Goal: Task Accomplishment & Management: Manage account settings

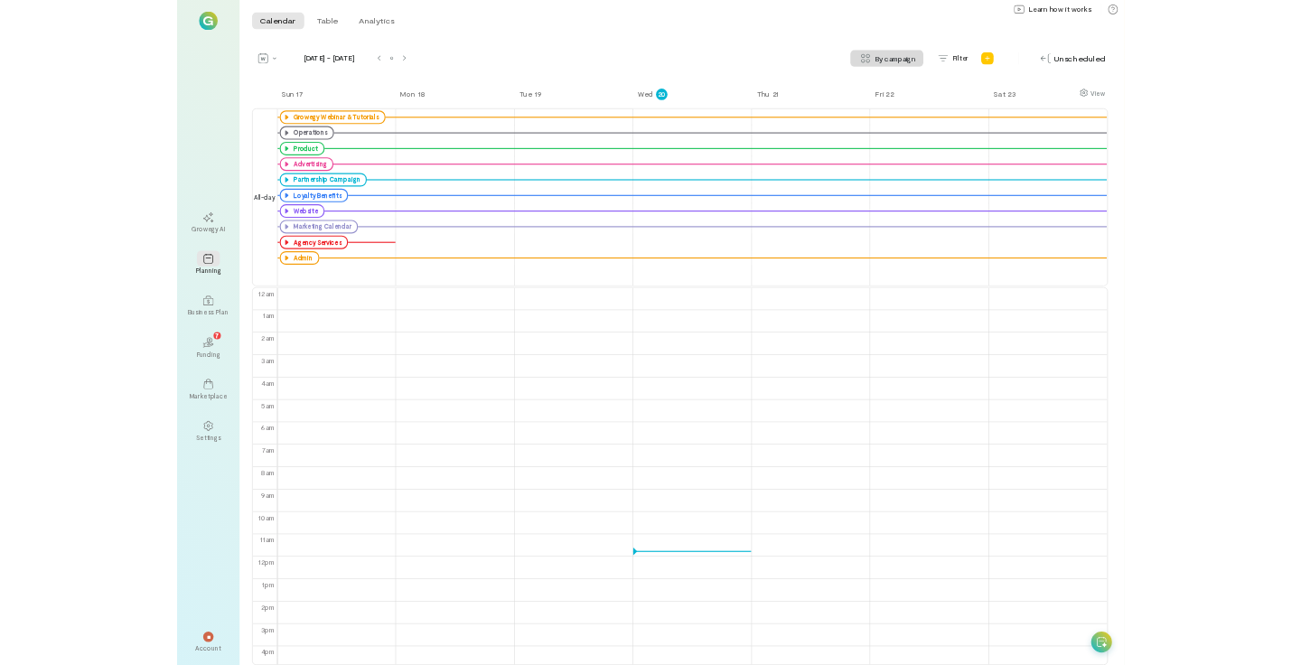
scroll to position [15, 0]
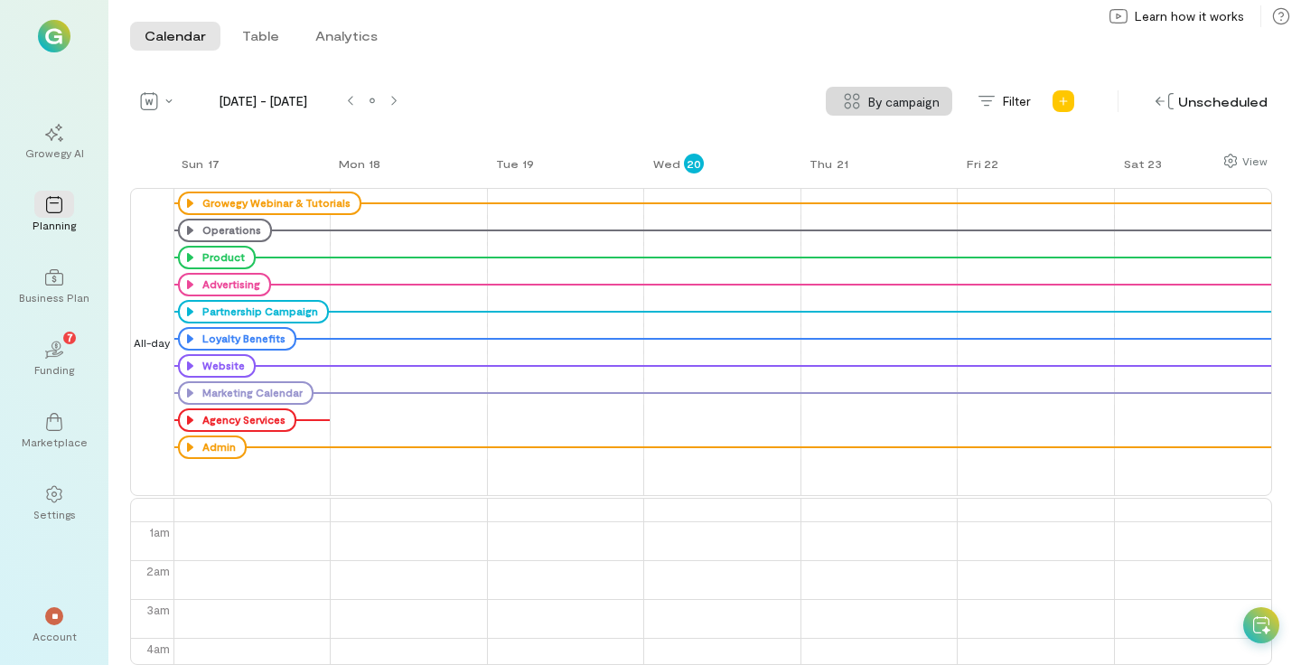
click at [525, 134] on div "[DATE] - [DATE] By campaign Filter Unscheduled View Sun 17 Mon 18 Tue 19 Wed 20…" at bounding box center [701, 376] width 1142 height 578
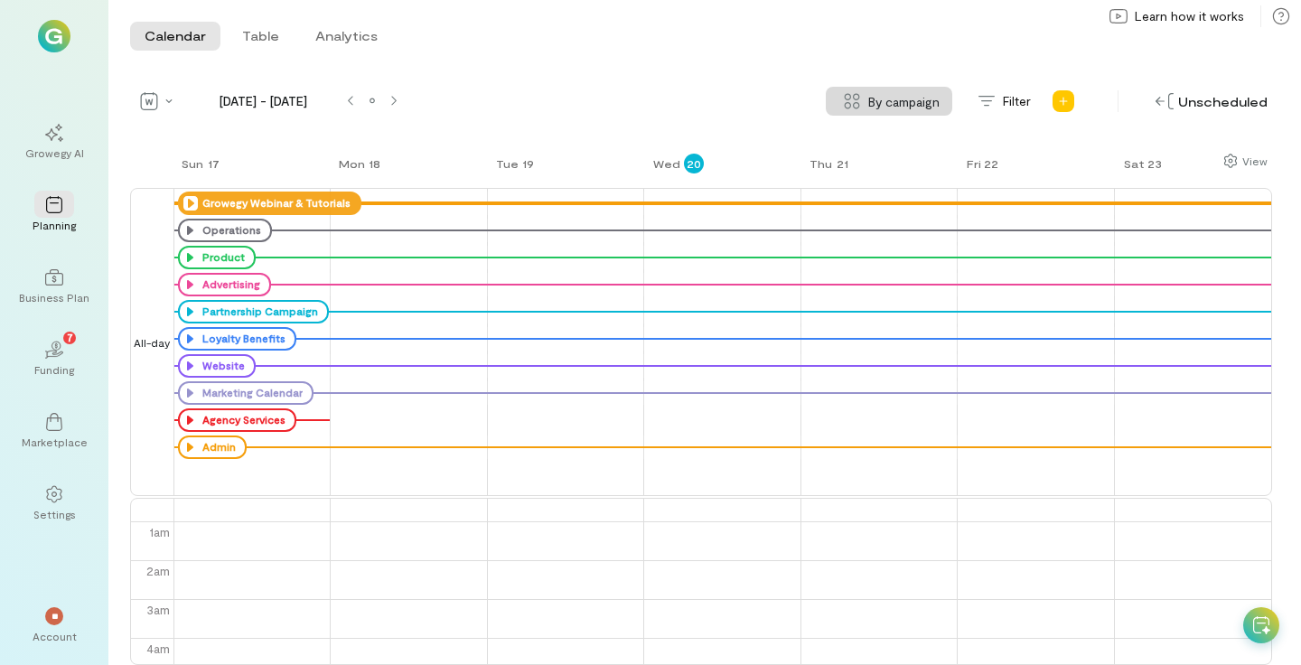
click at [185, 201] on icon at bounding box center [190, 203] width 14 height 14
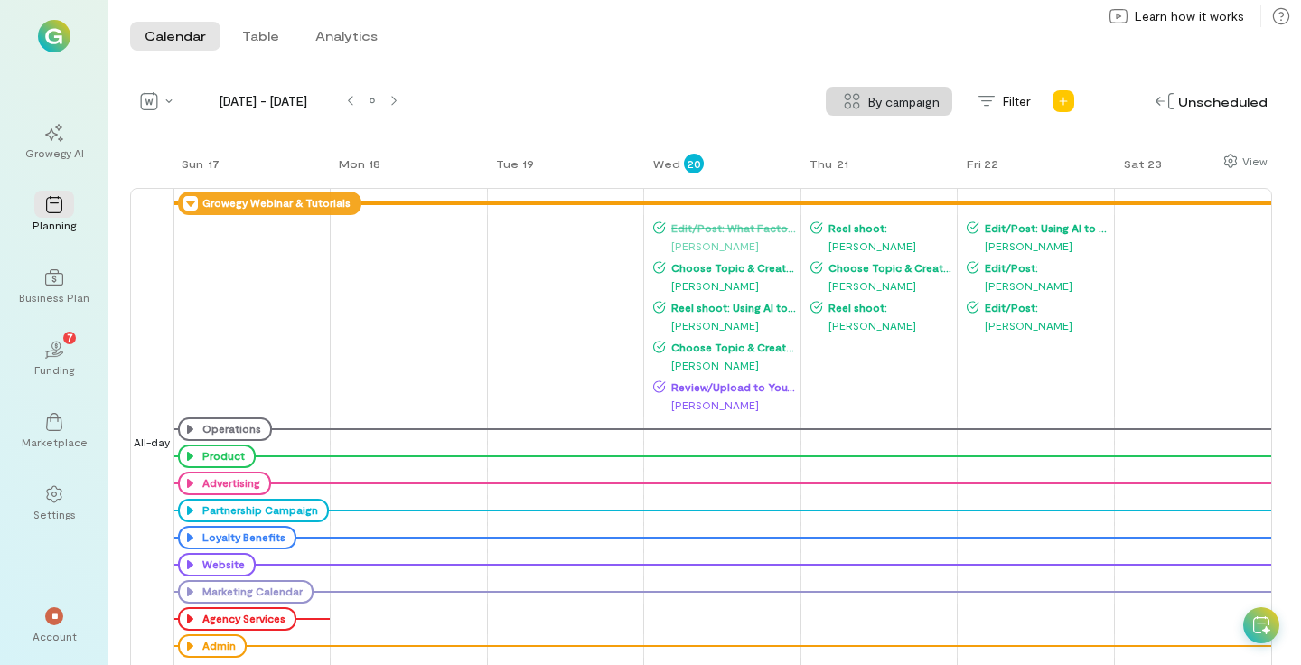
click at [188, 198] on icon at bounding box center [190, 203] width 14 height 14
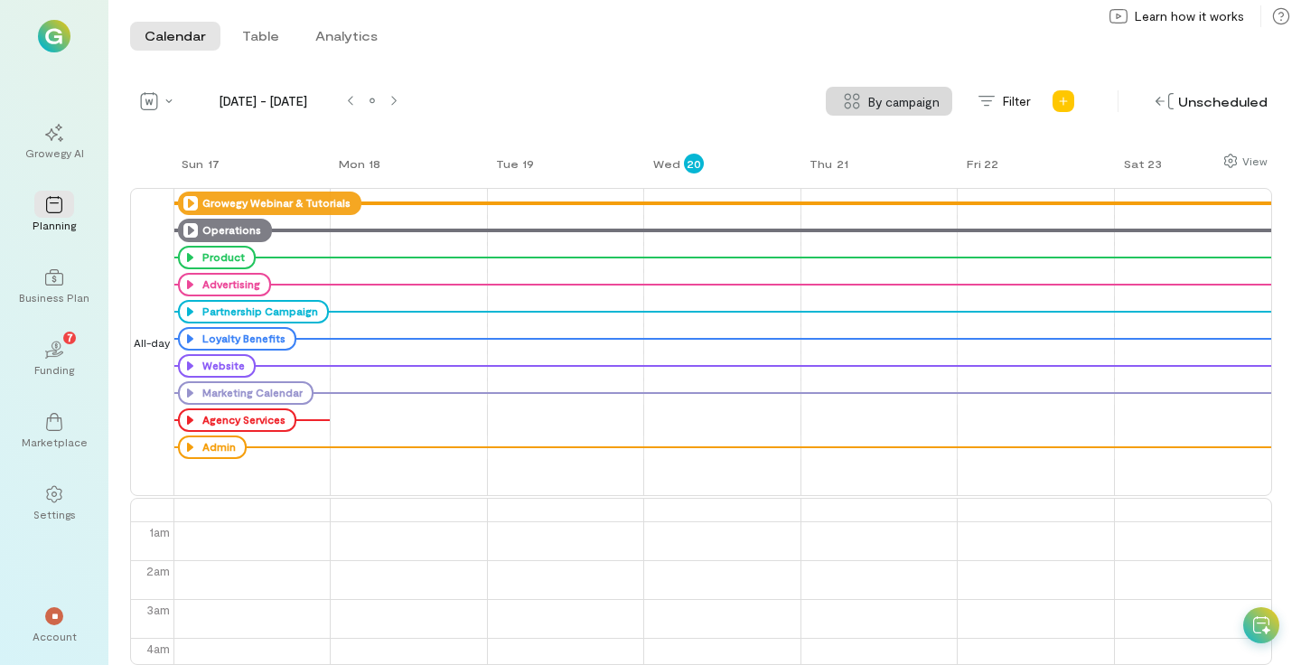
click at [189, 229] on icon at bounding box center [190, 230] width 14 height 14
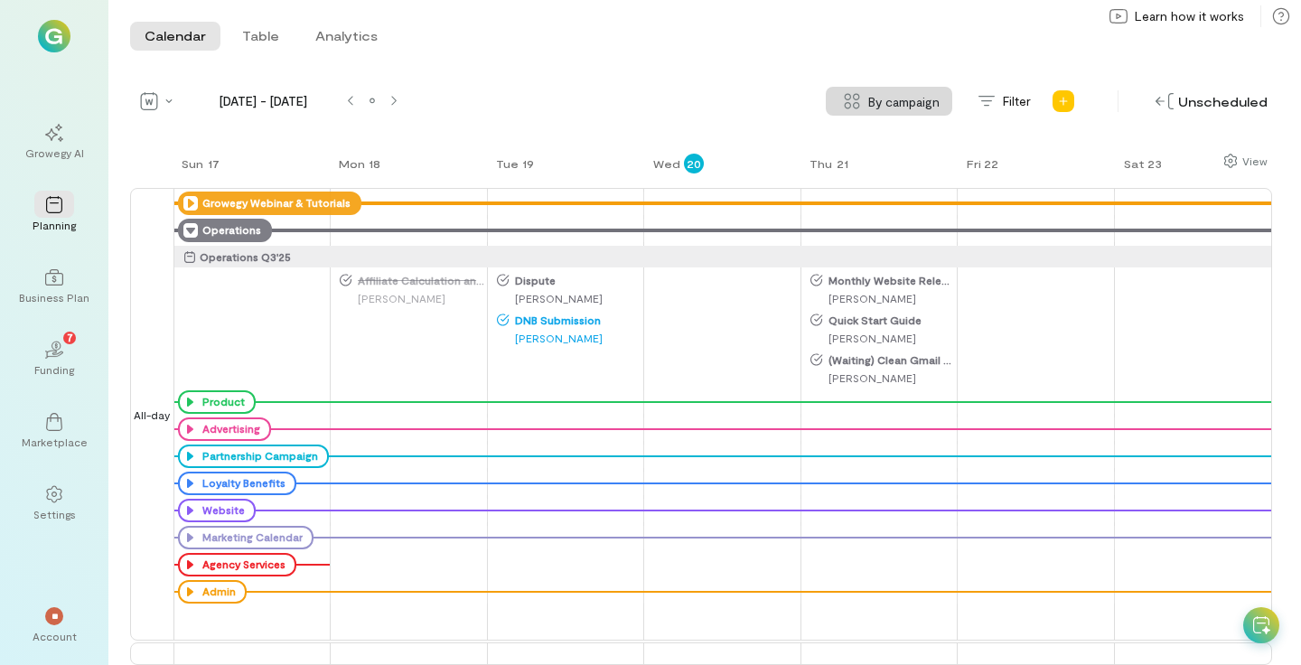
click at [524, 301] on div "[PERSON_NAME]" at bounding box center [569, 298] width 145 height 18
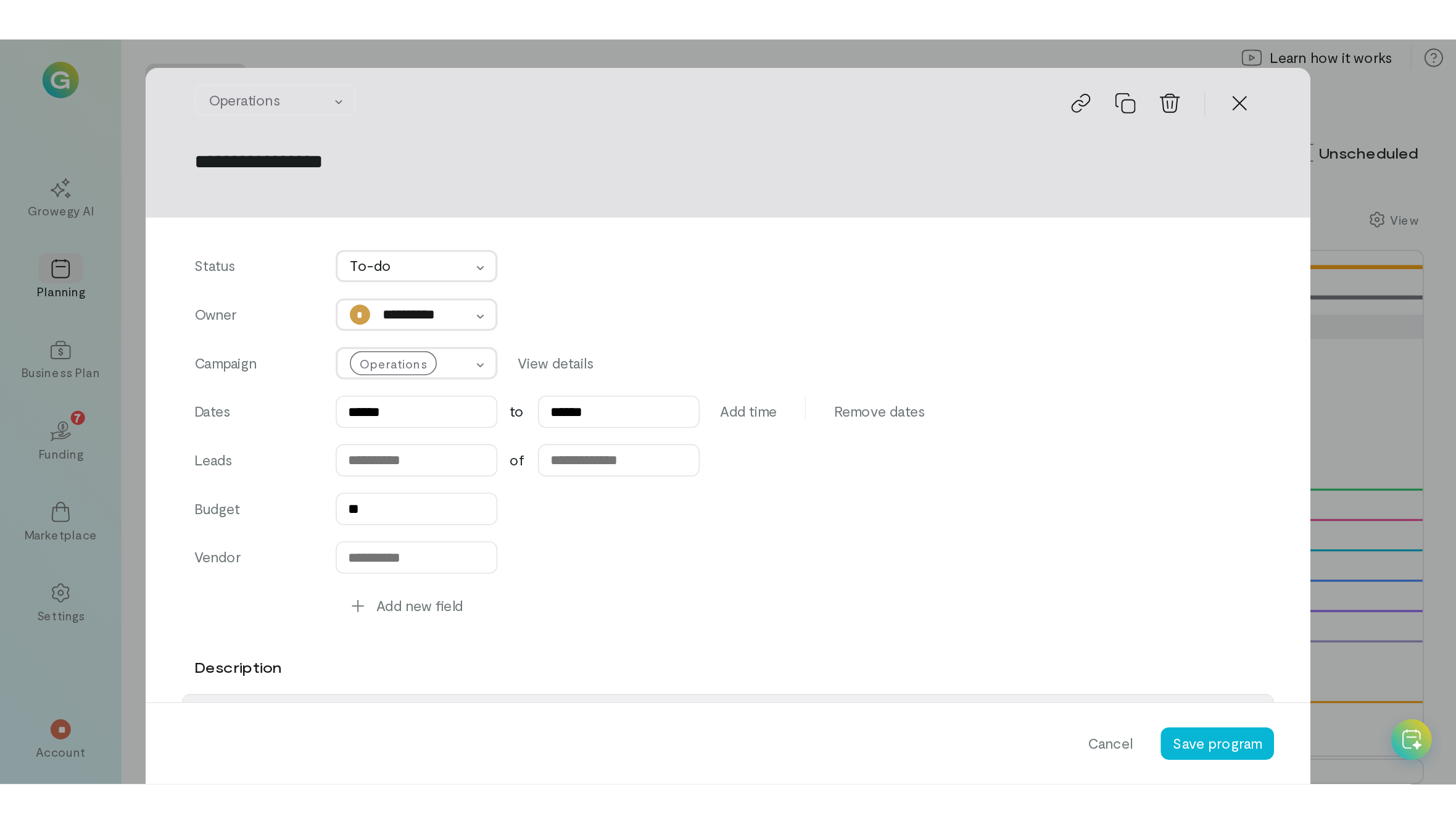
scroll to position [1271, 0]
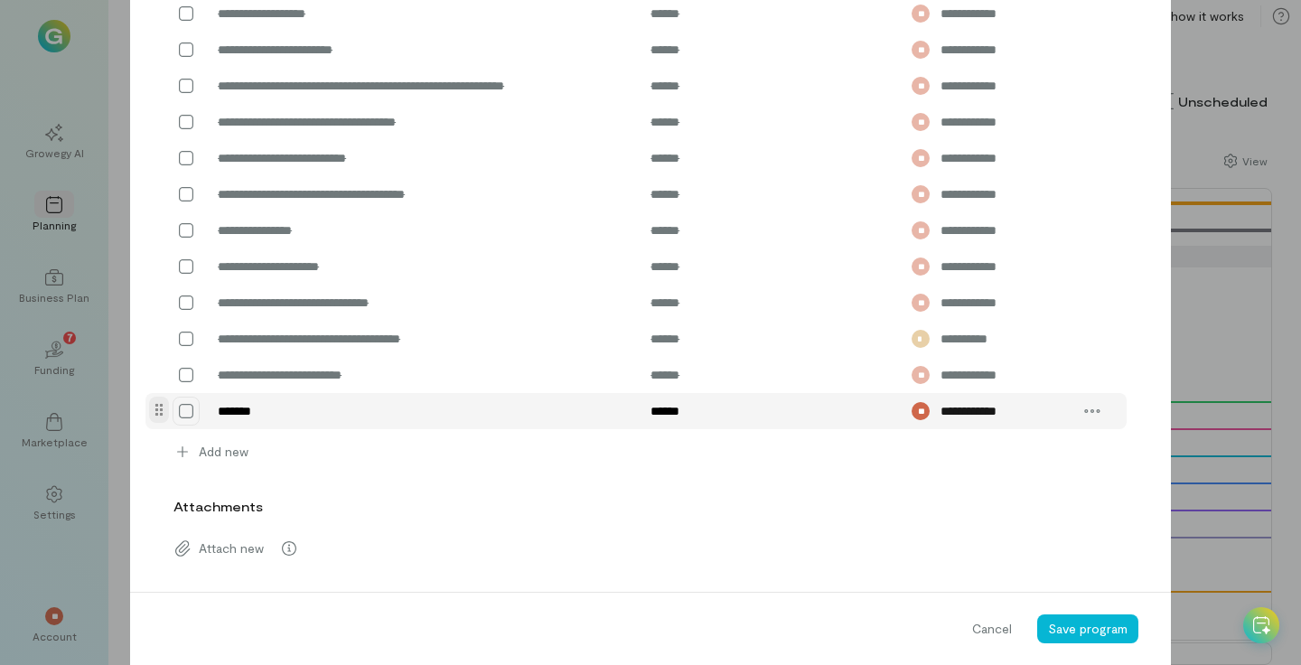
click at [188, 412] on icon at bounding box center [186, 411] width 18 height 18
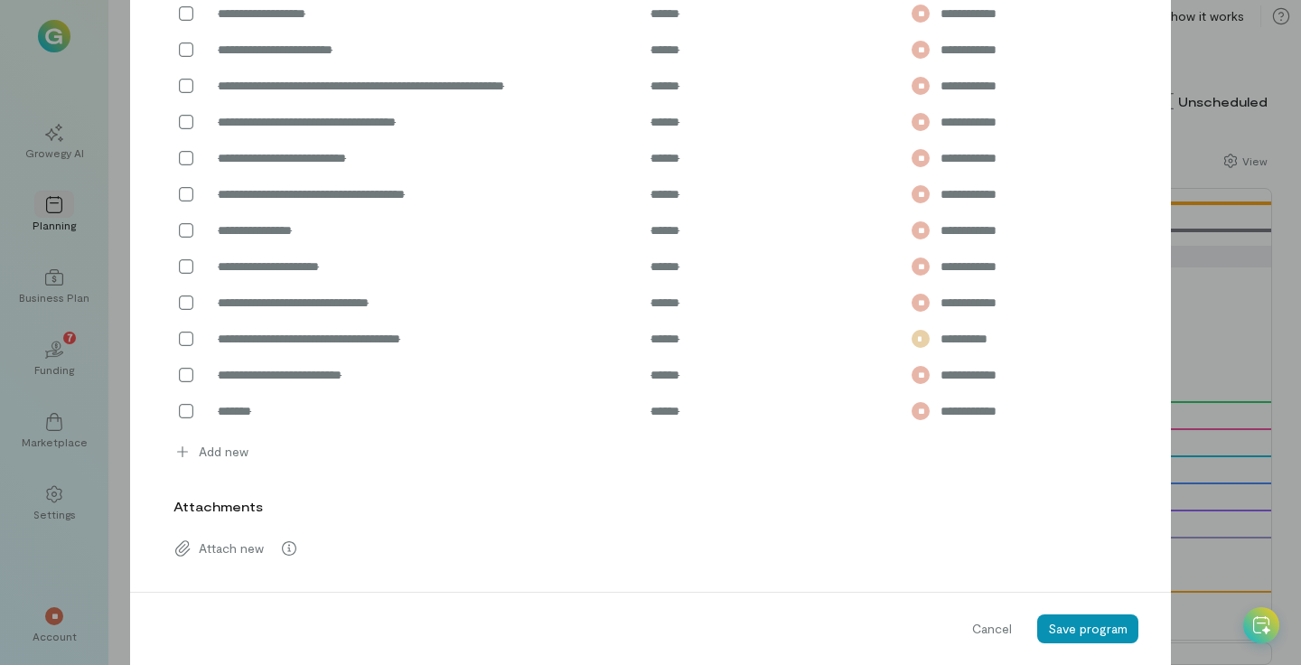
click at [1061, 634] on span "Save program" at bounding box center [1087, 628] width 79 height 15
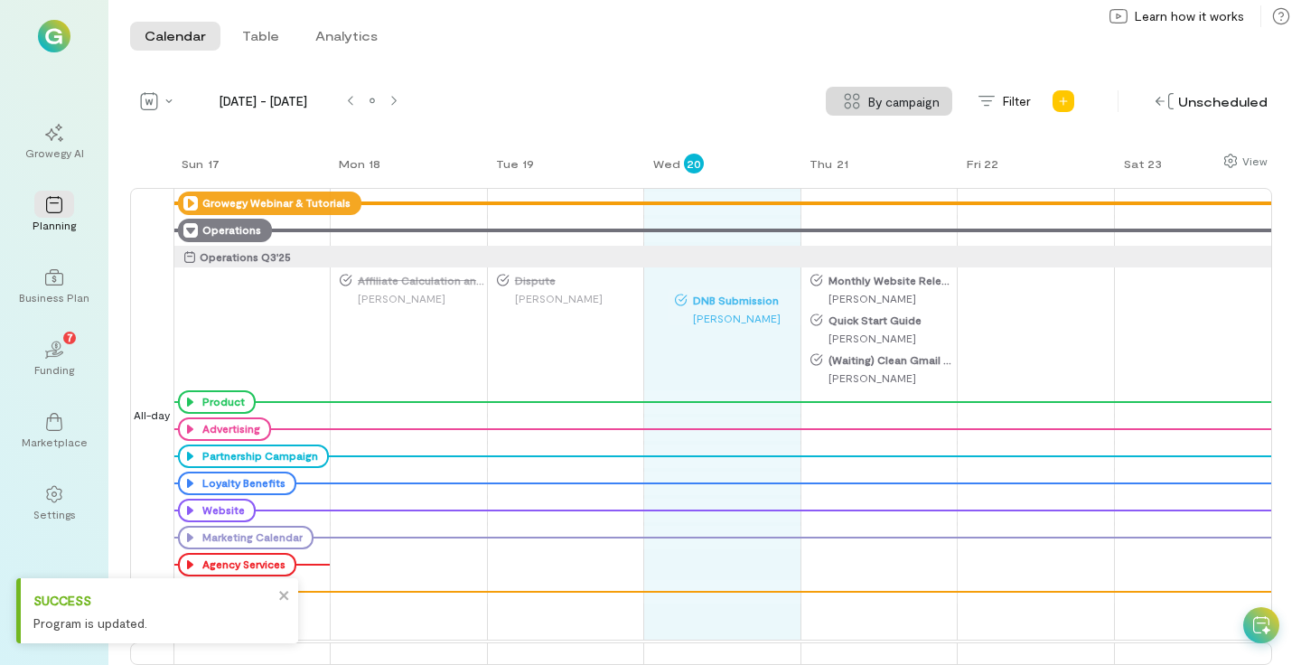
drag, startPoint x: 543, startPoint y: 325, endPoint x: 721, endPoint y: 303, distance: 179.3
click at [721, 303] on div "Sun 17 Mon 18 Tue 19 Wed 20 Thu 21 Fri 22 Sat 23 All-day Growegy Webinar & Tuto…" at bounding box center [701, 408] width 1142 height 513
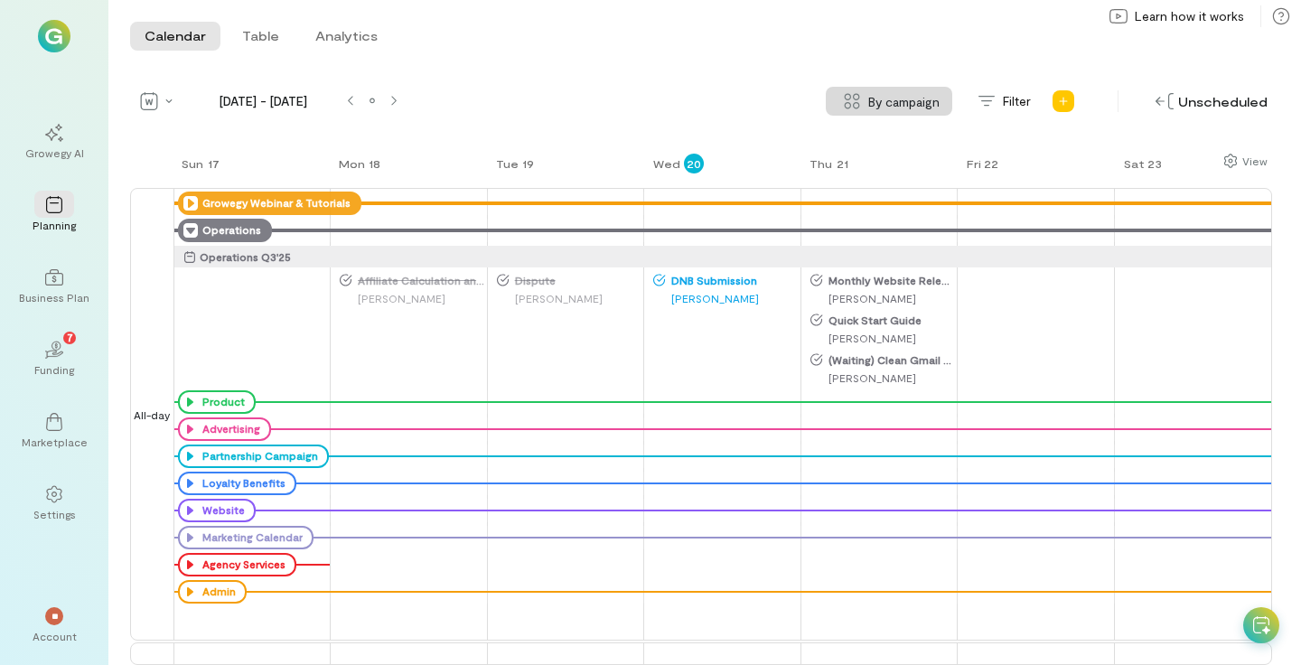
click at [192, 229] on icon at bounding box center [190, 230] width 14 height 14
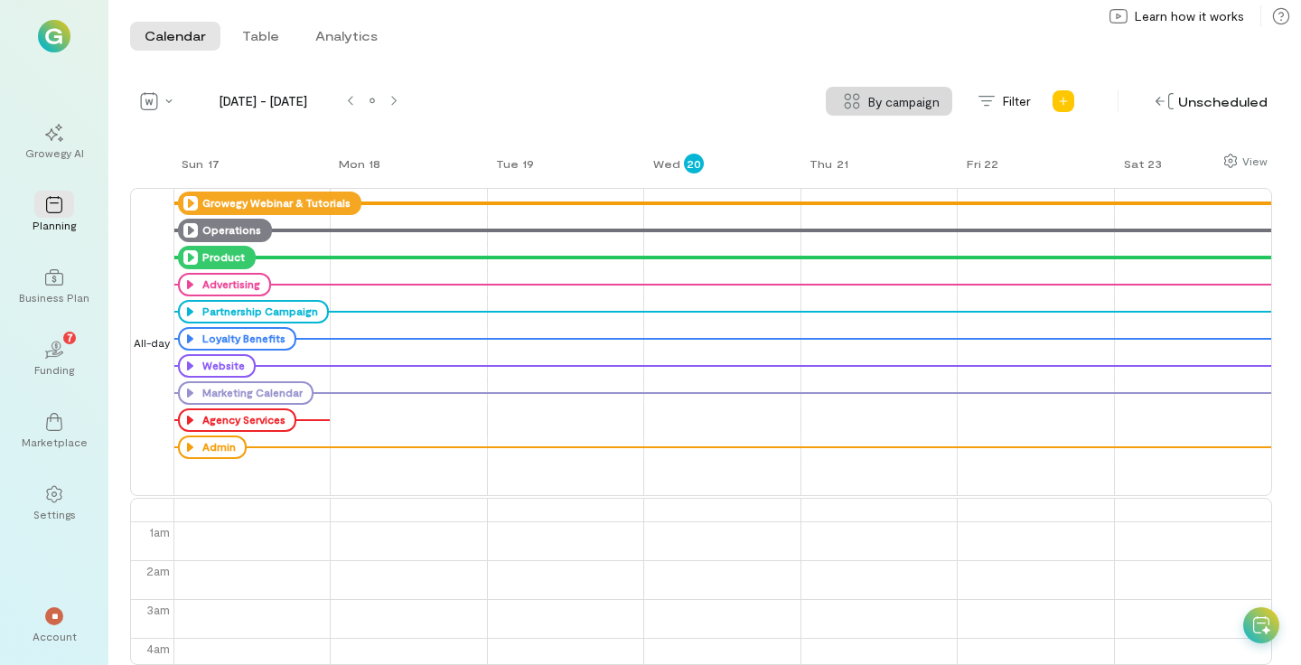
click at [193, 253] on icon at bounding box center [190, 257] width 14 height 14
click at [193, 259] on icon at bounding box center [190, 257] width 14 height 14
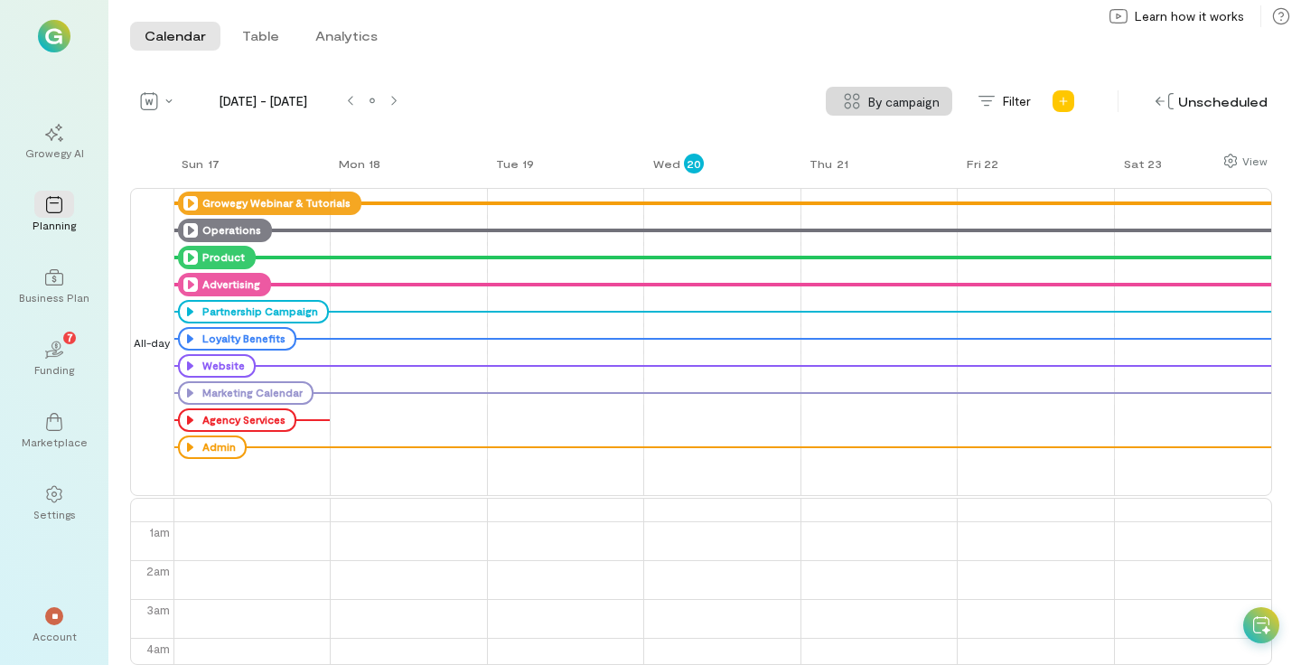
click at [192, 285] on icon at bounding box center [190, 284] width 14 height 14
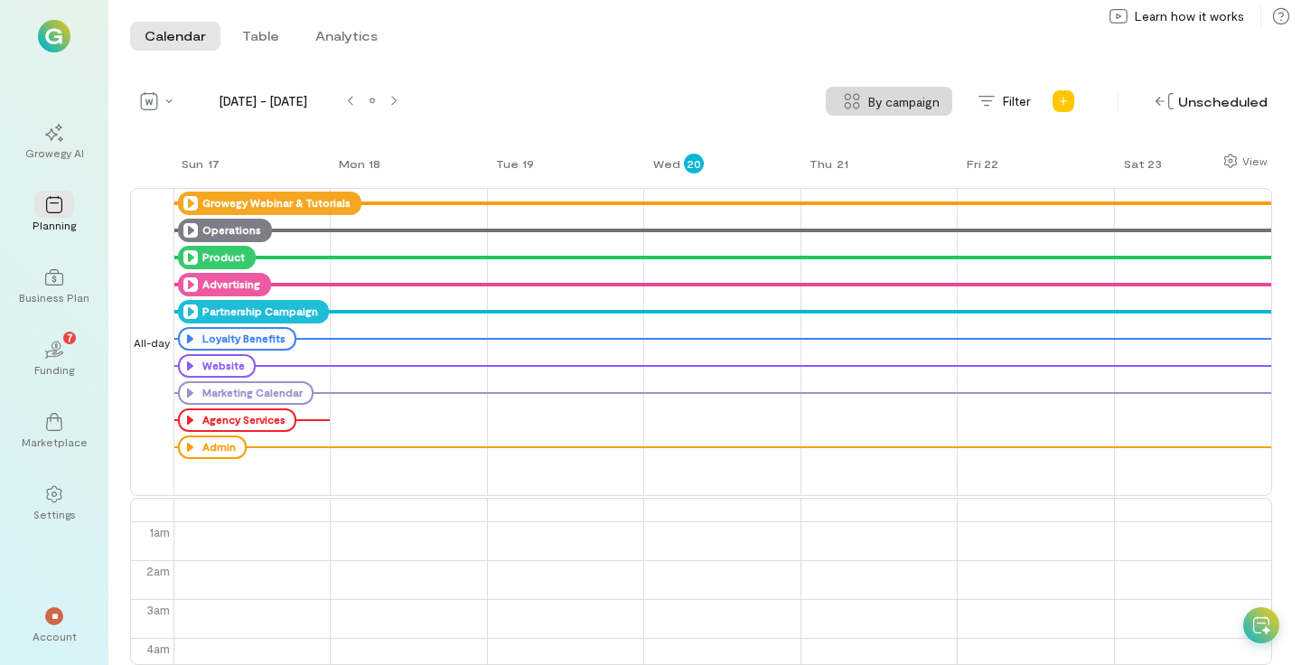
click at [192, 310] on icon at bounding box center [190, 311] width 14 height 14
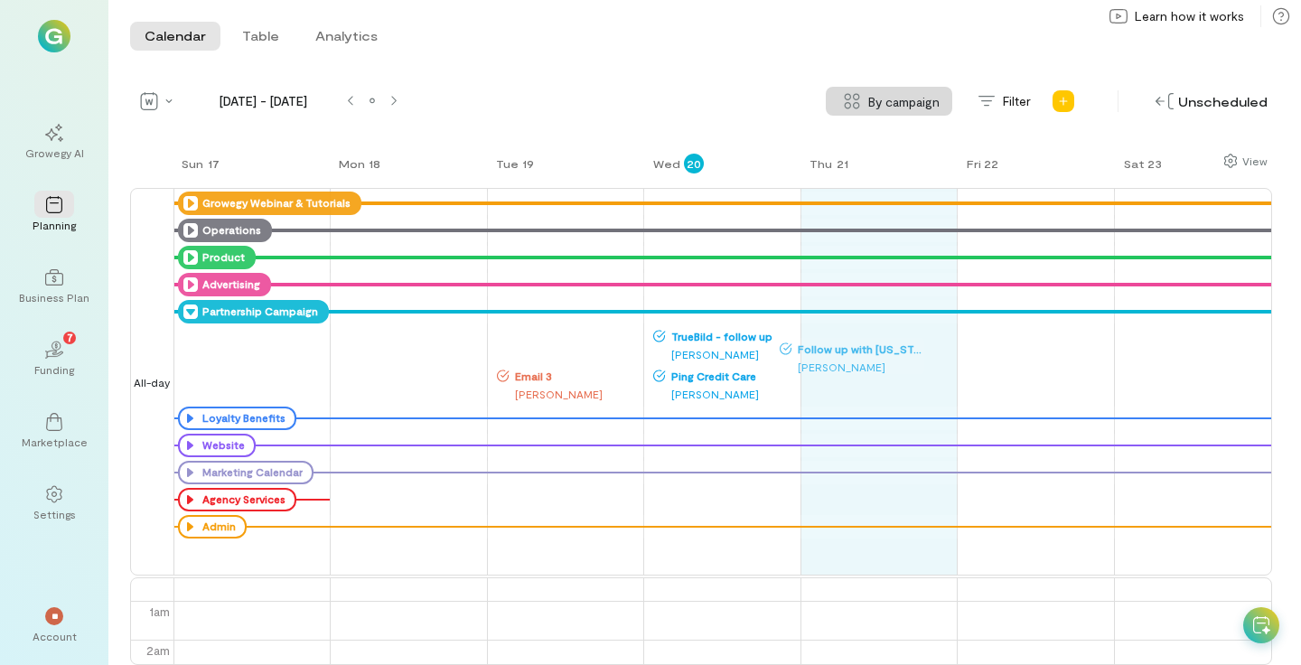
drag, startPoint x: 591, startPoint y: 340, endPoint x: 873, endPoint y: 350, distance: 282.0
click at [873, 350] on div "Sun 17 Mon 18 Tue 19 Wed 20 Thu 21 Fri 22 Sat 23 All-day Growegy Webinar & Tuto…" at bounding box center [701, 408] width 1142 height 513
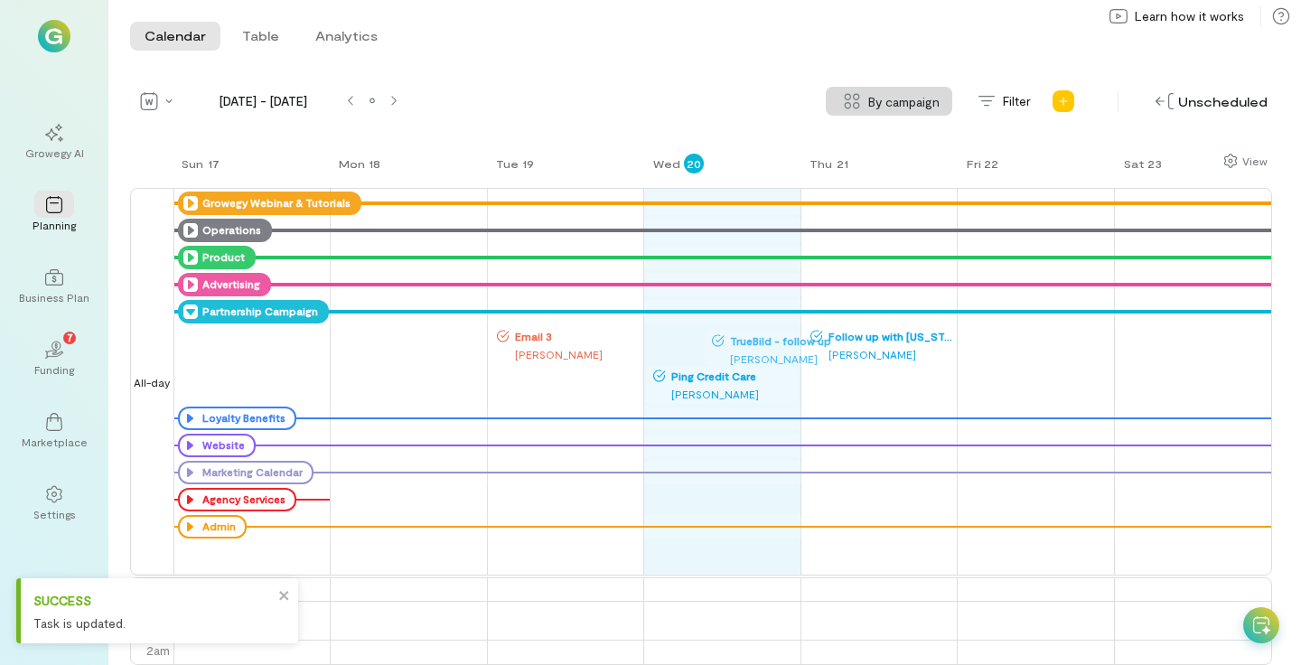
drag, startPoint x: 691, startPoint y: 343, endPoint x: 848, endPoint y: 350, distance: 157.3
click at [848, 350] on div "Sun 17 Mon 18 Tue 19 Wed 20 Thu 21 Fri 22 Sat 23 All-day Growegy Webinar & Tuto…" at bounding box center [701, 408] width 1142 height 513
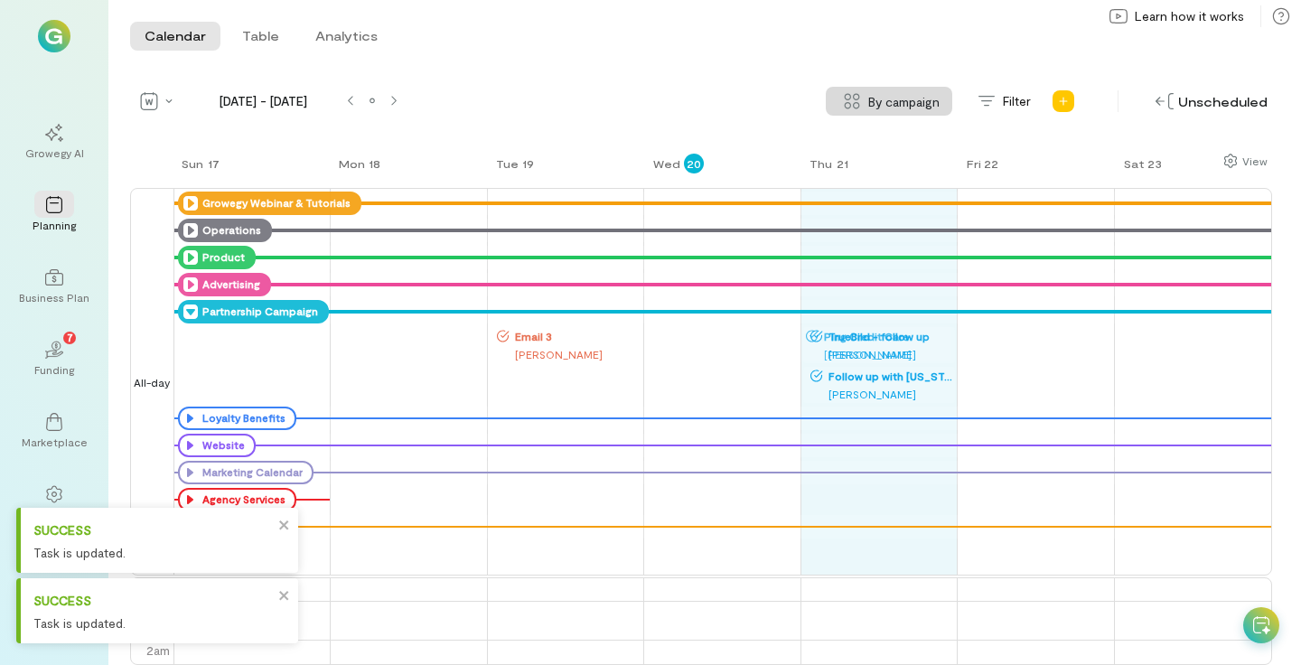
drag, startPoint x: 700, startPoint y: 348, endPoint x: 714, endPoint y: 344, distance: 14.0
click at [853, 346] on div "Sun 17 Mon 18 Tue 19 Wed 20 Thu 21 Fri 22 Sat 23 All-day Growegy Webinar & Tuto…" at bounding box center [701, 408] width 1142 height 513
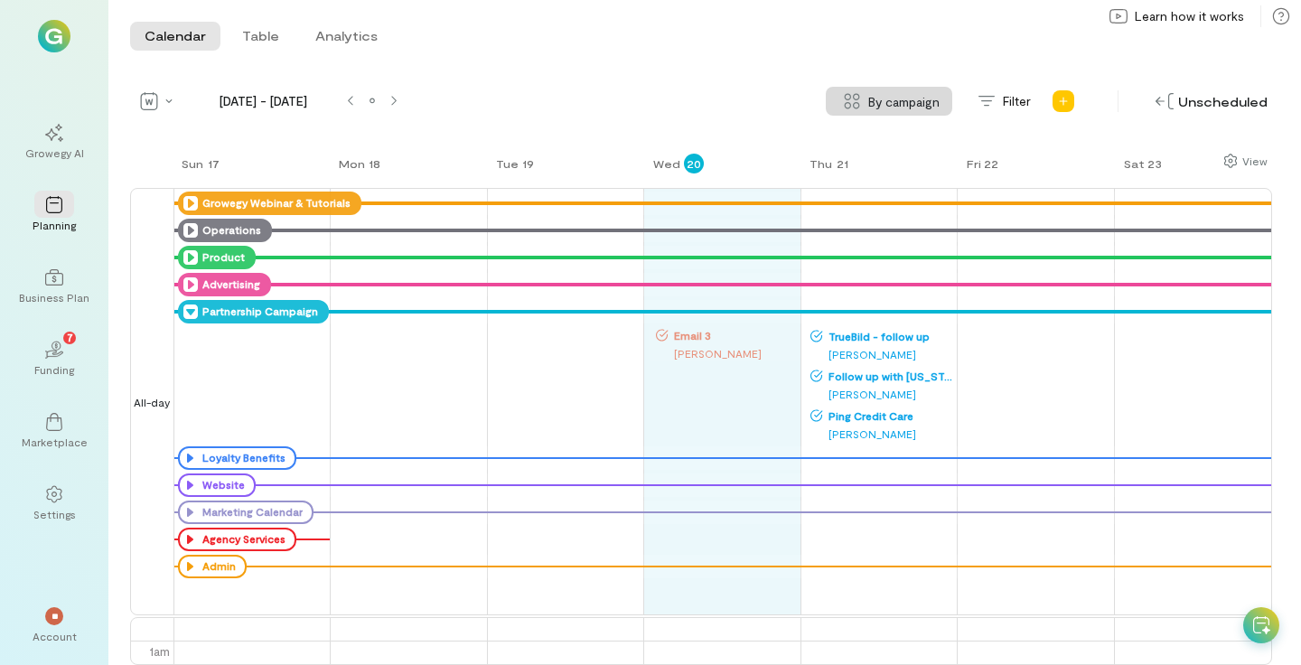
drag, startPoint x: 521, startPoint y: 346, endPoint x: 680, endPoint y: 343, distance: 159.0
click at [680, 343] on div "Sun 17 Mon 18 Tue 19 Wed 20 Thu 21 Fri 22 Sat 23 All-day Growegy Webinar & Tuto…" at bounding box center [701, 408] width 1142 height 513
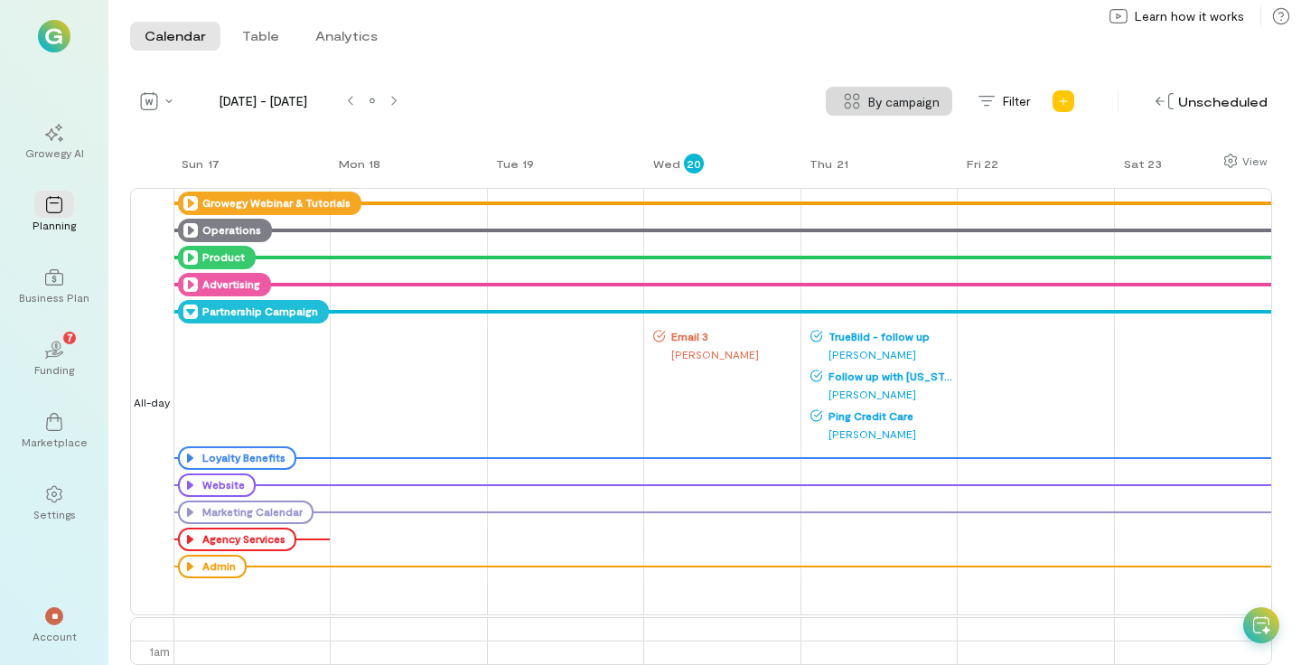
click at [191, 311] on icon at bounding box center [190, 311] width 14 height 14
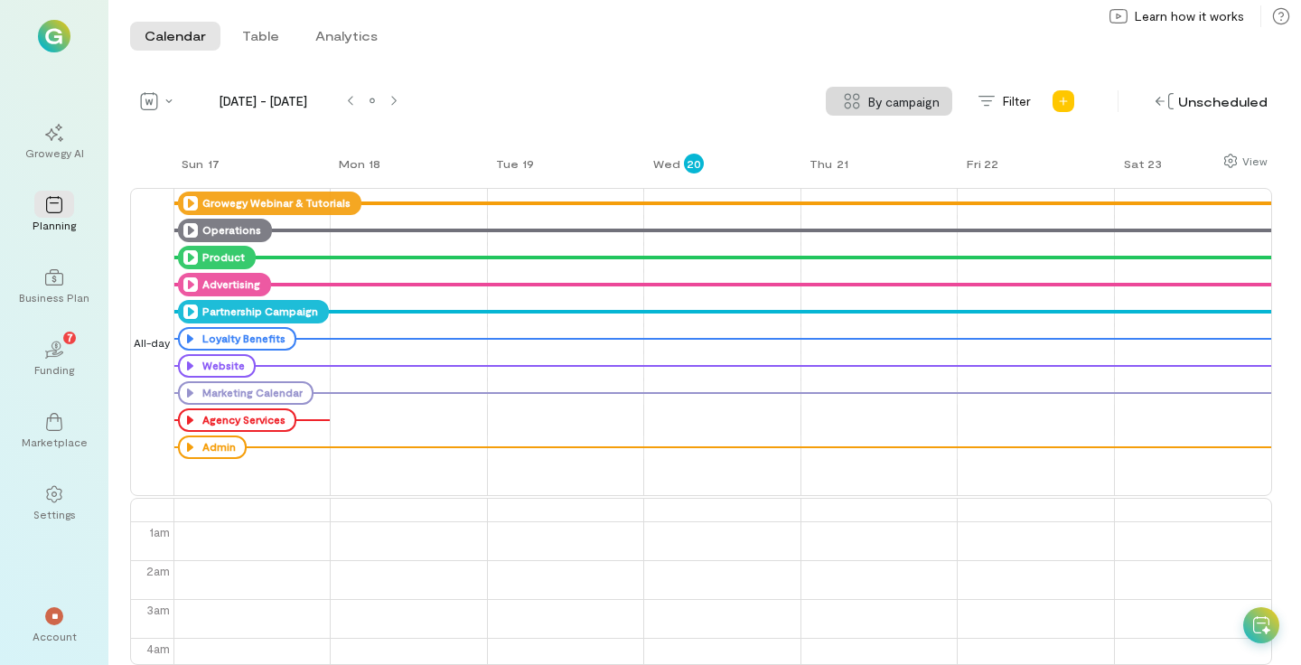
click at [192, 309] on icon at bounding box center [190, 311] width 14 height 14
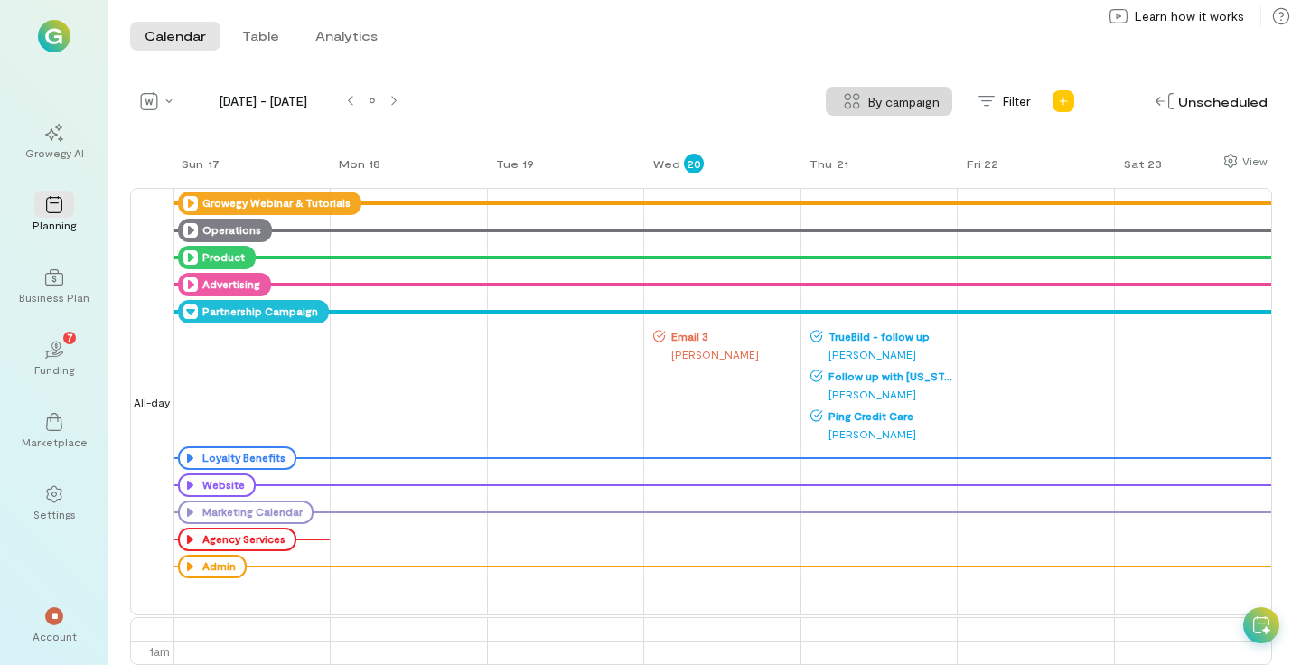
click at [191, 309] on icon at bounding box center [190, 311] width 14 height 14
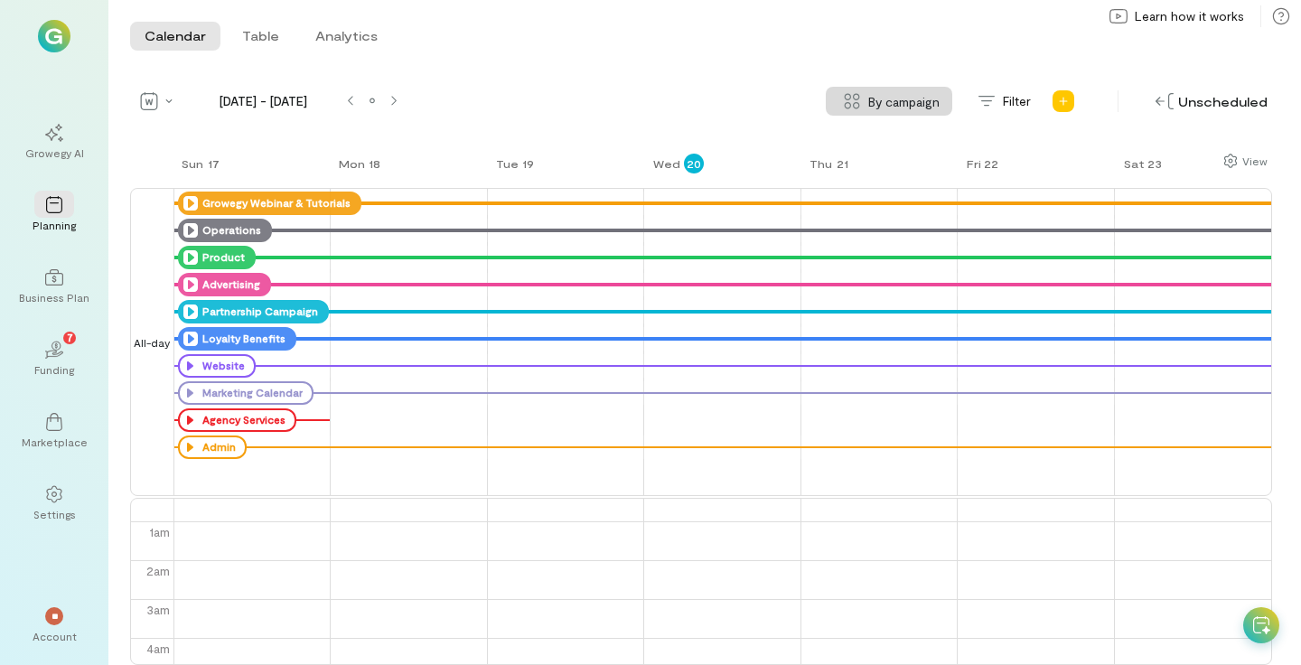
click at [187, 340] on icon at bounding box center [190, 338] width 14 height 14
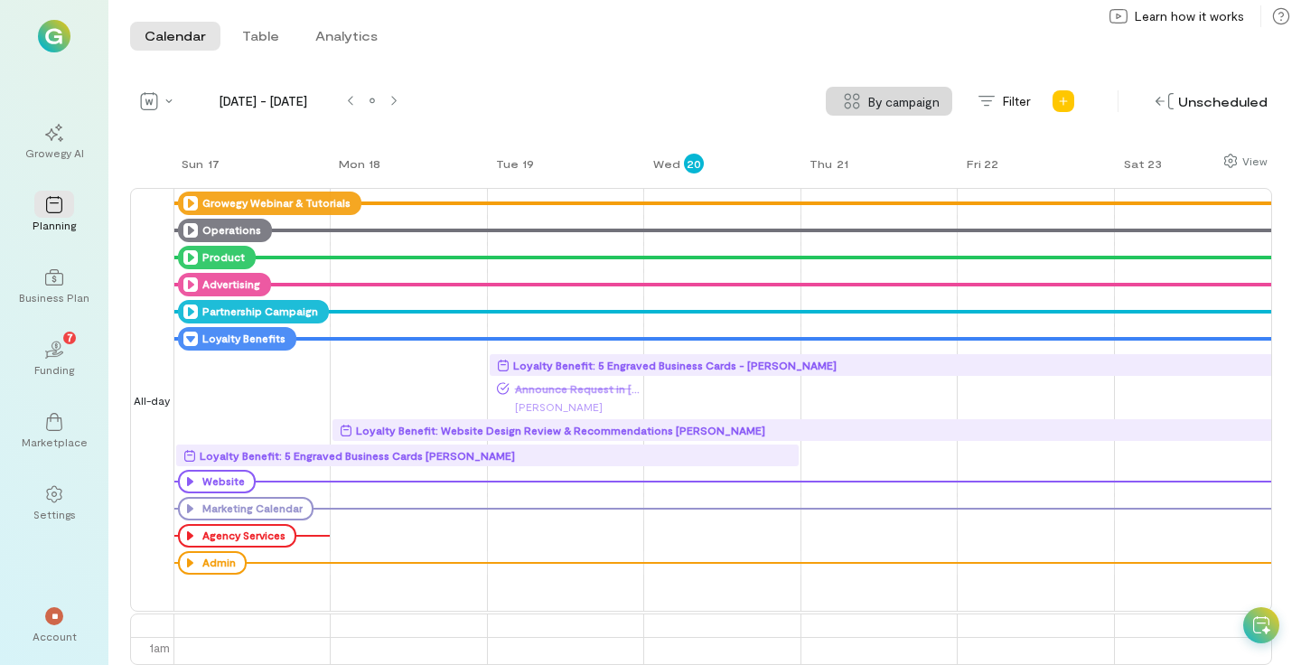
click at [191, 339] on icon at bounding box center [190, 338] width 14 height 14
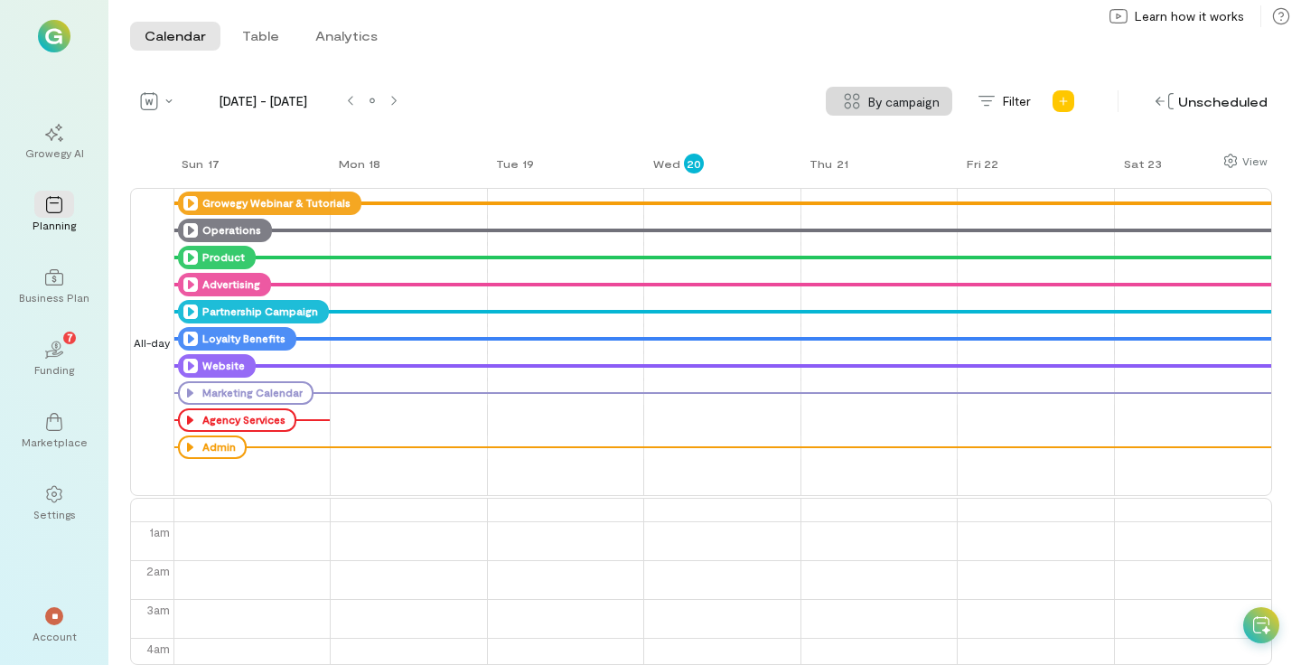
click at [191, 364] on icon at bounding box center [190, 366] width 14 height 14
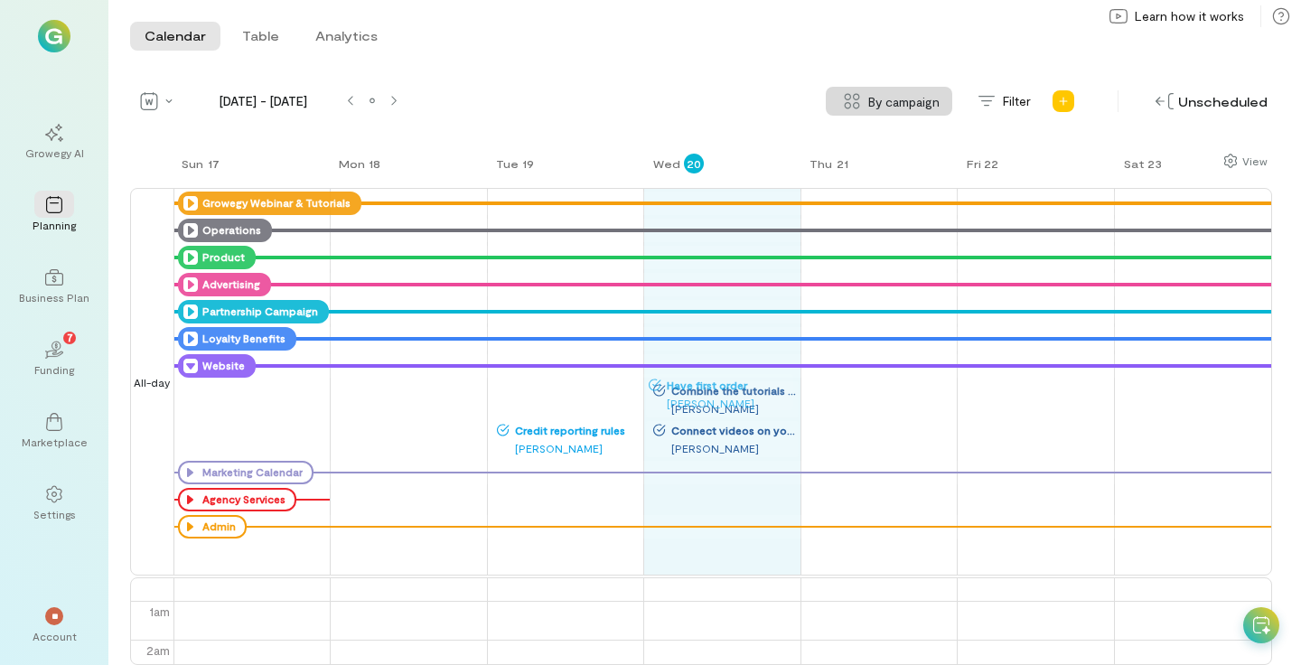
drag, startPoint x: 562, startPoint y: 391, endPoint x: 715, endPoint y: 383, distance: 153.8
click at [715, 383] on div "Sun 17 Mon 18 Tue 19 Wed 20 Thu 21 Fri 22 Sat 23 All-day Growegy Webinar & Tuto…" at bounding box center [701, 408] width 1142 height 513
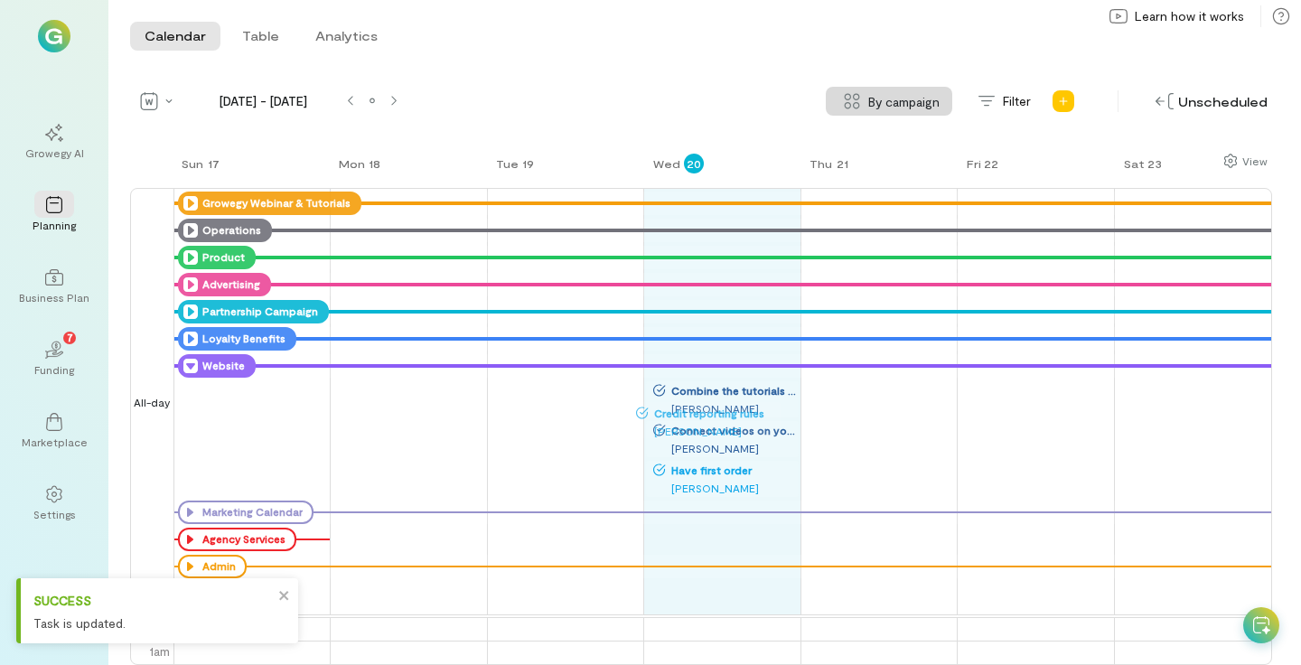
drag, startPoint x: 576, startPoint y: 406, endPoint x: 704, endPoint y: 429, distance: 129.5
click at [704, 429] on div "Sun 17 Mon 18 Tue 19 Wed 20 Thu 21 Fri 22 Sat 23 All-day Growegy Webinar & Tuto…" at bounding box center [701, 408] width 1142 height 513
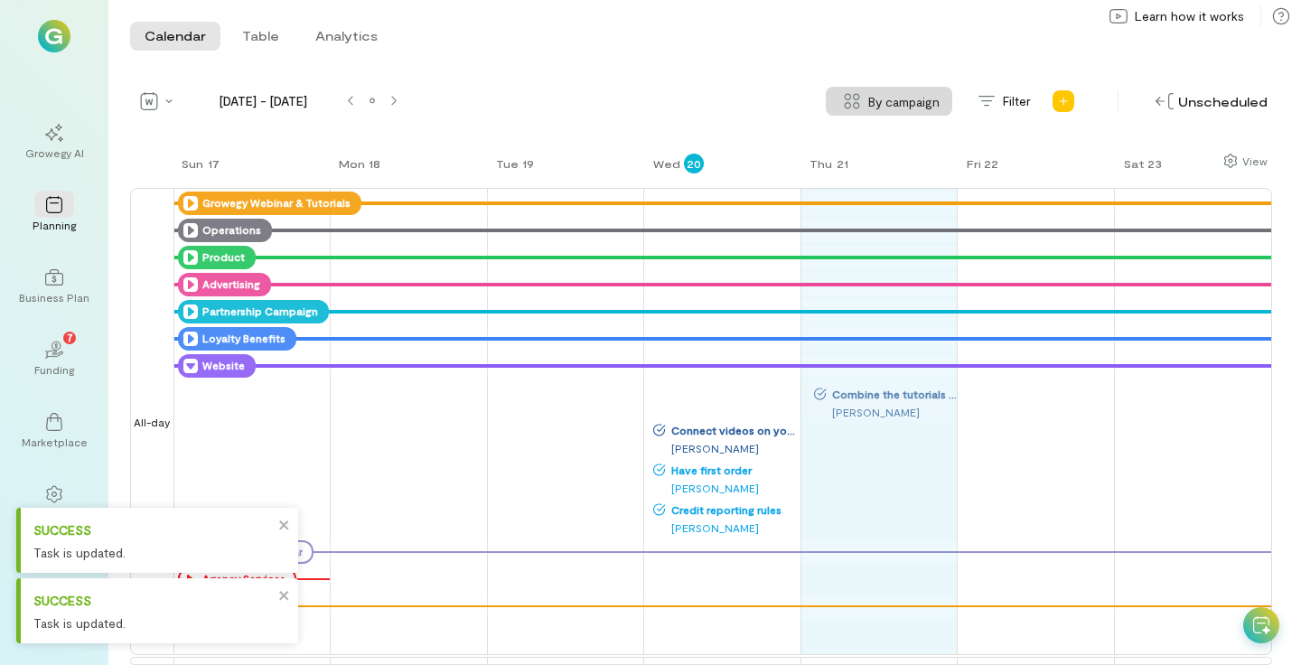
drag, startPoint x: 705, startPoint y: 411, endPoint x: 721, endPoint y: 408, distance: 15.6
click at [866, 413] on div "Sun 17 Mon 18 Tue 19 Wed 20 Thu 21 Fri 22 Sat 23 All-day Growegy Webinar & Tuto…" at bounding box center [701, 408] width 1142 height 513
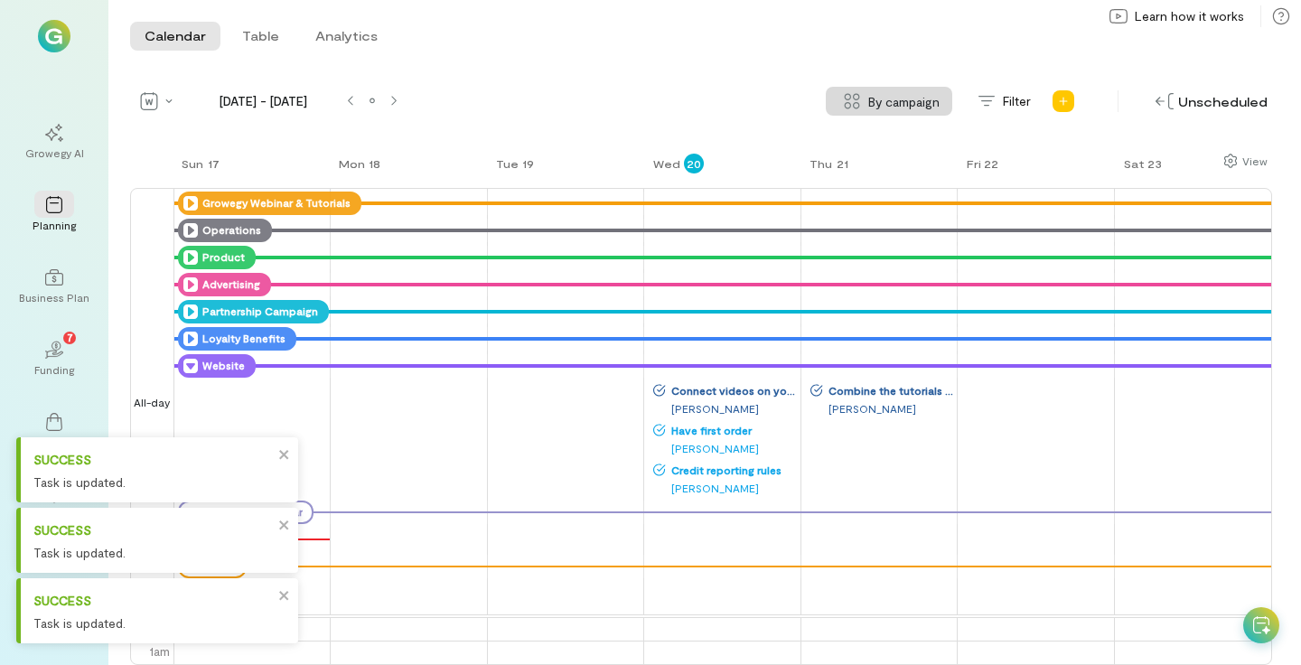
click at [896, 421] on div "Sun 17 Mon 18 Tue 19 Wed 20 Thu 21 Fri 22 Sat 23 All-day Growegy Webinar & Tuto…" at bounding box center [701, 408] width 1142 height 513
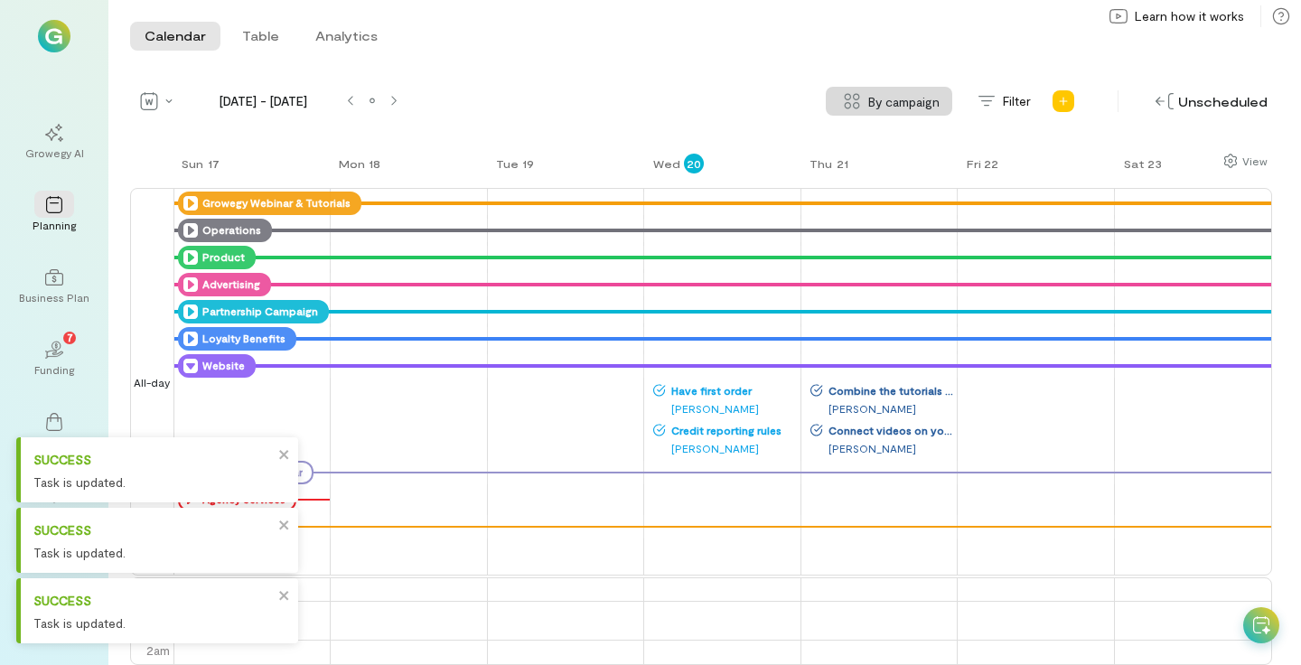
click at [186, 364] on icon at bounding box center [190, 366] width 14 height 14
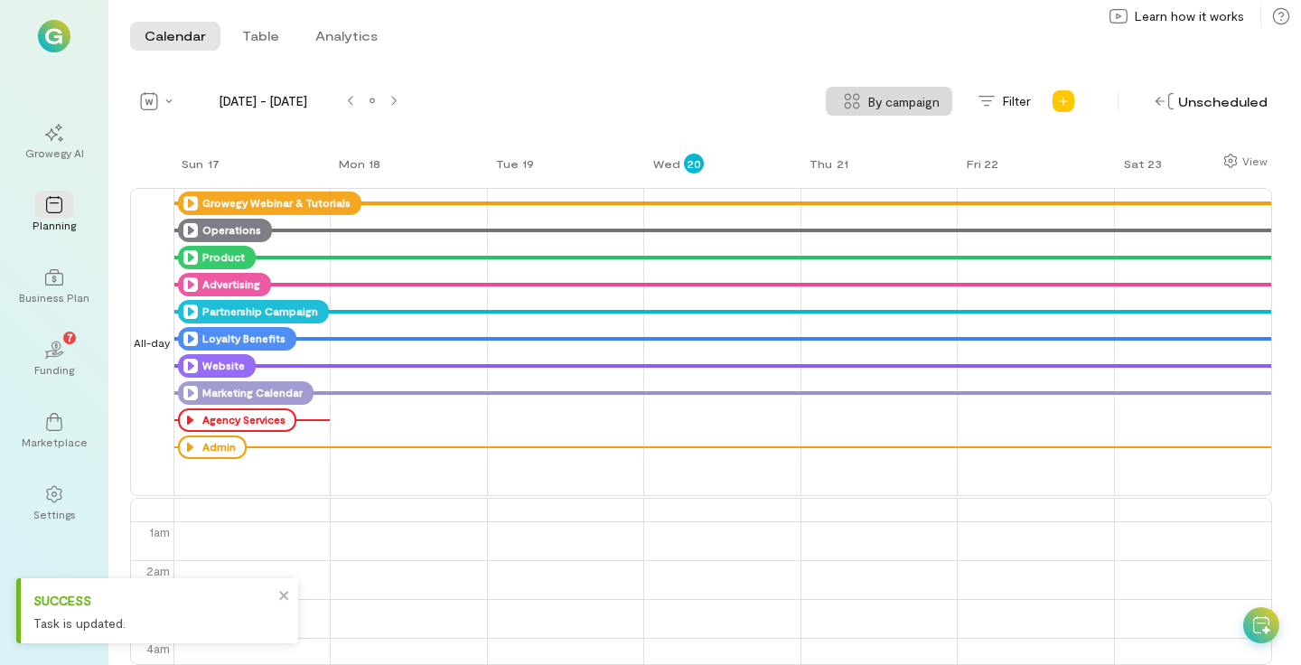
click at [190, 397] on icon at bounding box center [190, 393] width 14 height 14
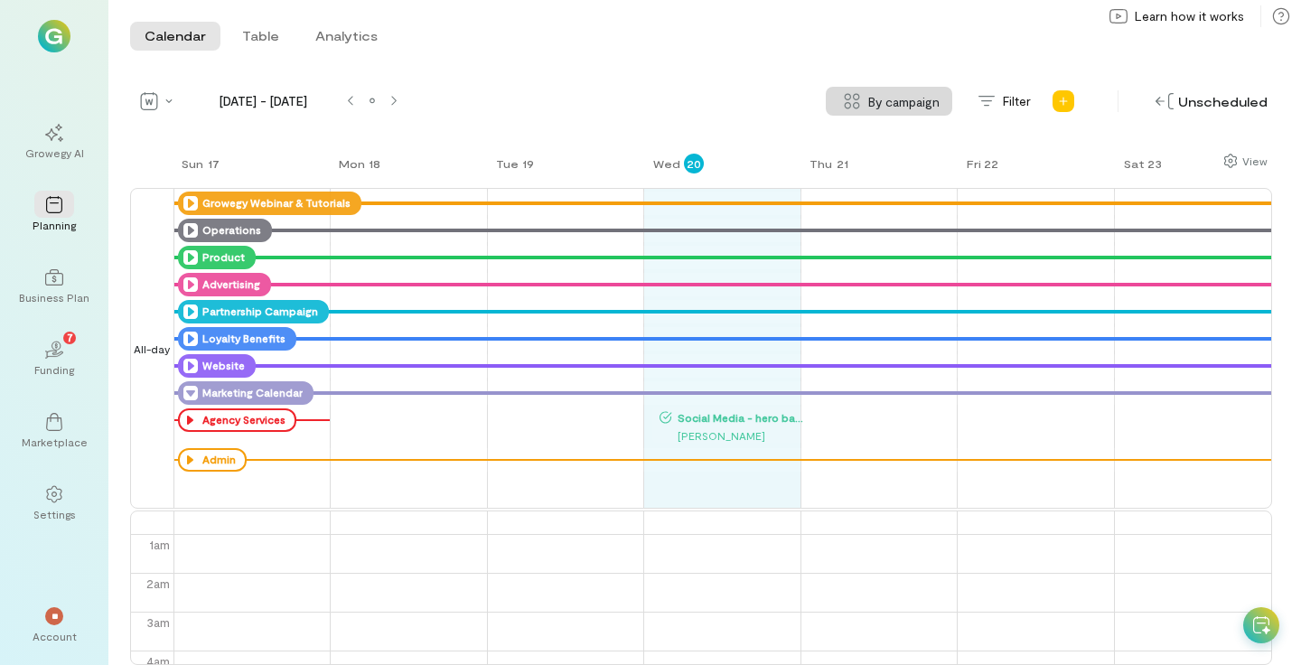
drag, startPoint x: 548, startPoint y: 432, endPoint x: 734, endPoint y: 427, distance: 186.1
click at [734, 427] on div "Sun 17 Mon 18 Tue 19 Wed 20 Thu 21 Fri 22 Sat 23 All-day Growegy Webinar & Tuto…" at bounding box center [701, 408] width 1142 height 513
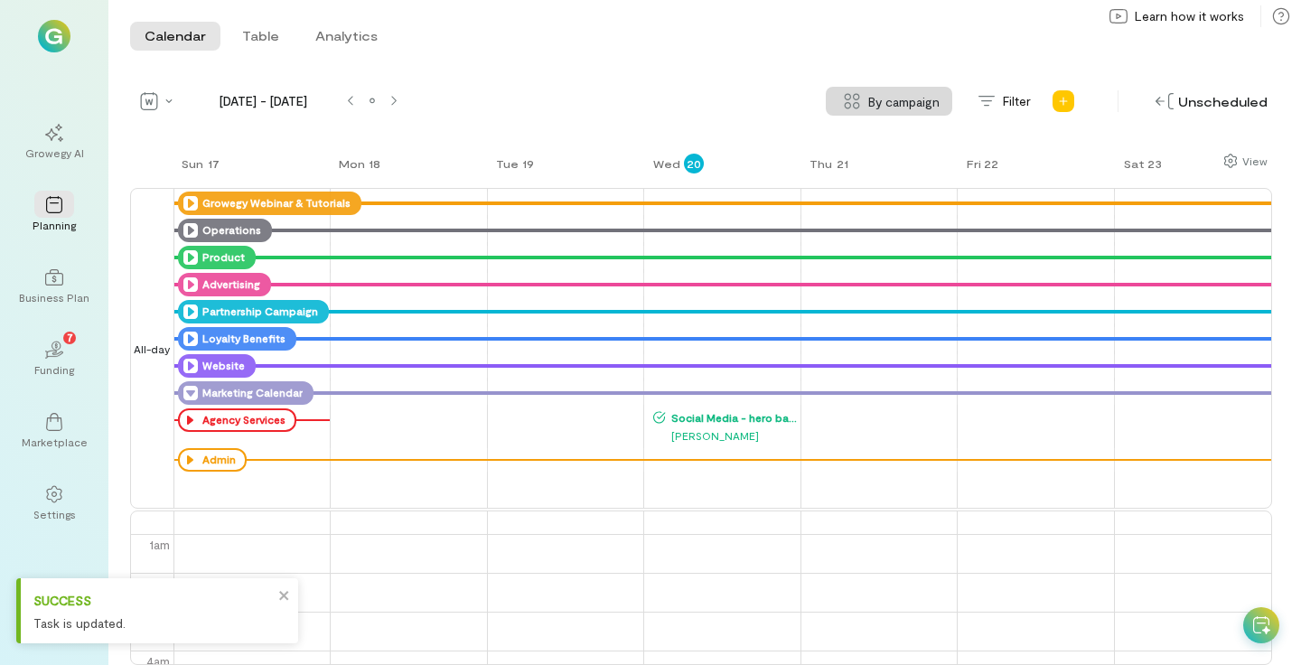
click at [192, 393] on icon at bounding box center [190, 393] width 14 height 14
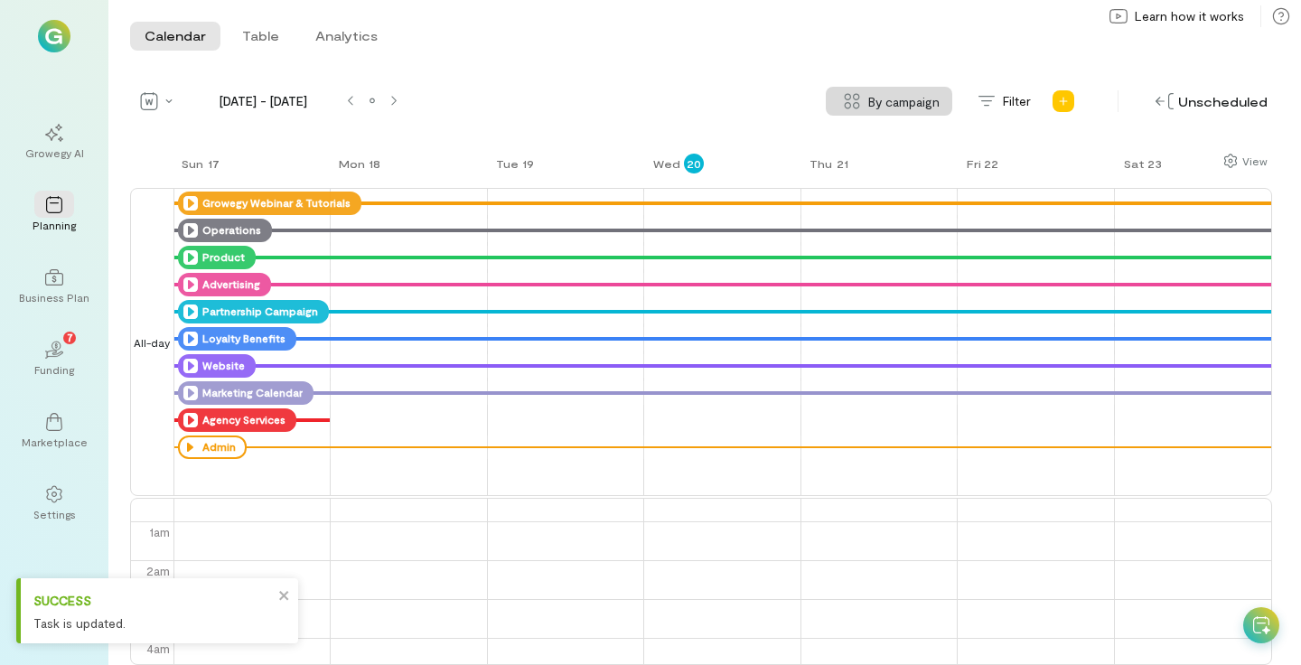
click at [191, 416] on icon at bounding box center [190, 420] width 14 height 14
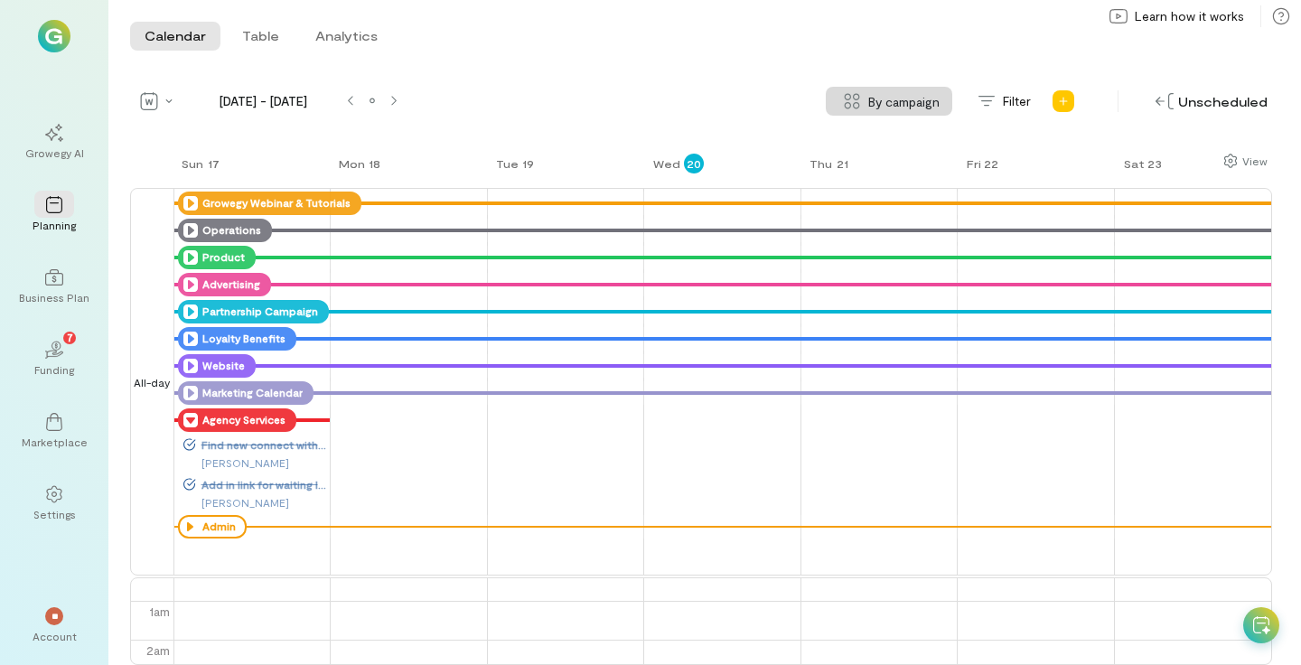
click at [191, 416] on icon at bounding box center [190, 420] width 14 height 14
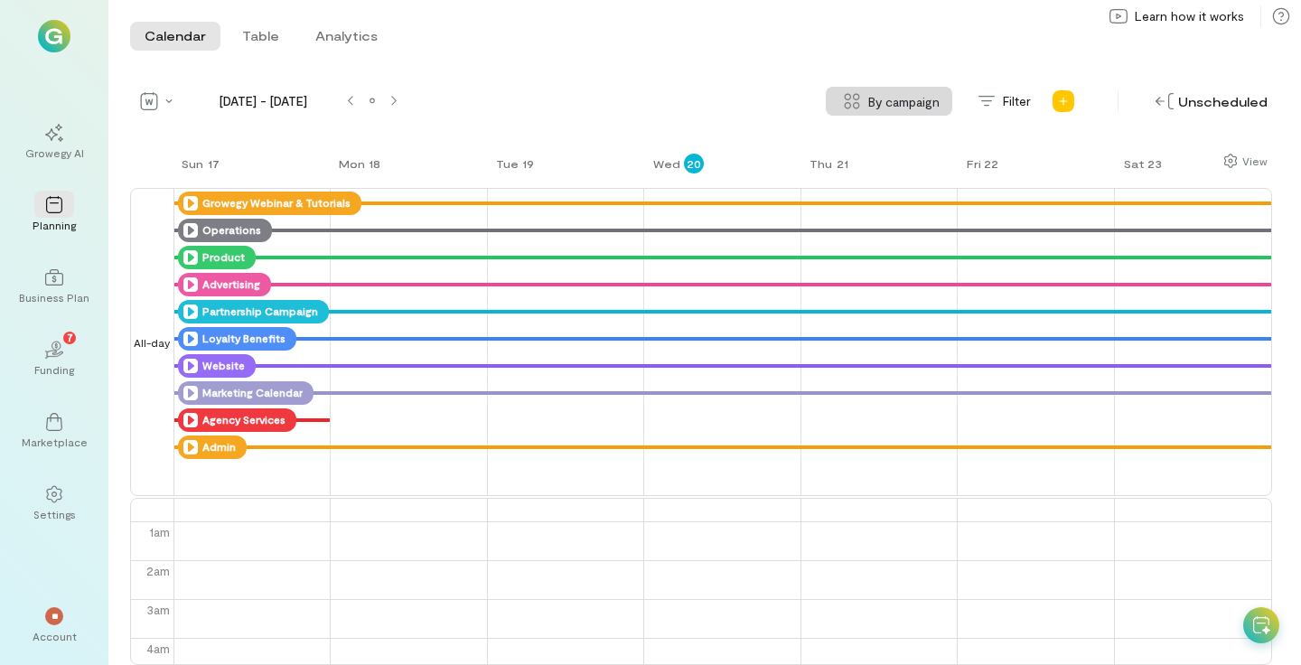
click at [189, 454] on div "Admin" at bounding box center [212, 446] width 69 height 23
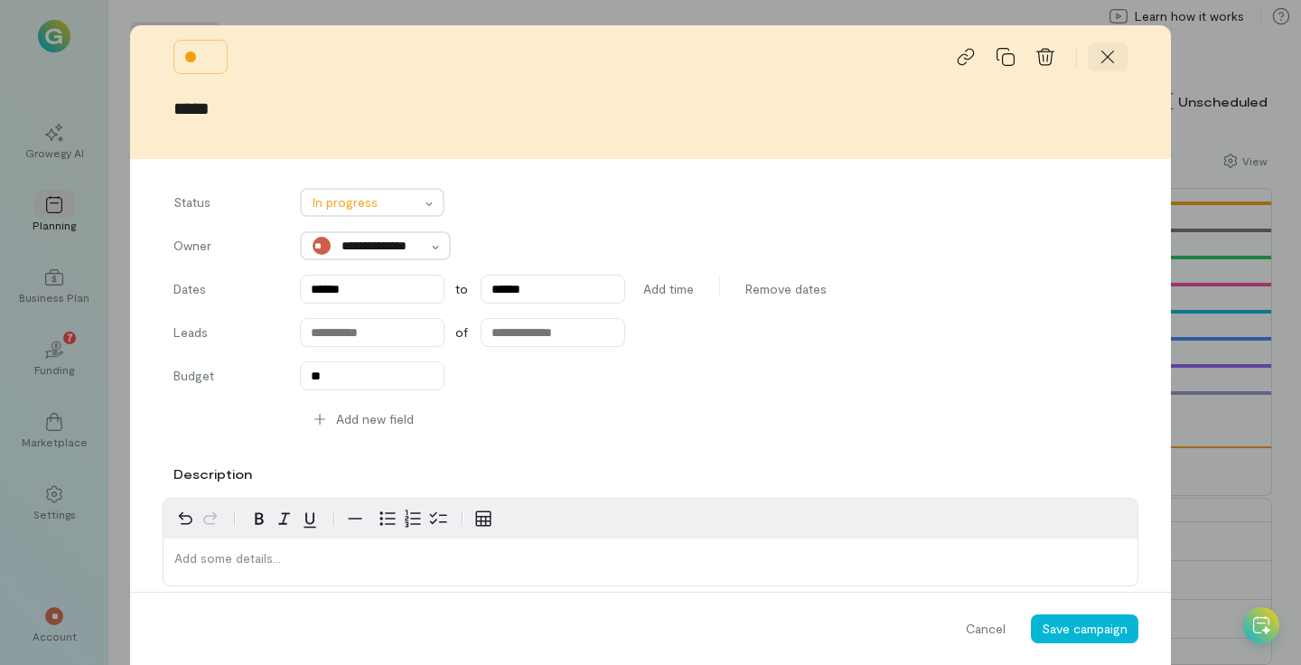
click at [1123, 60] on div at bounding box center [1108, 56] width 40 height 29
